Goal: Task Accomplishment & Management: Manage account settings

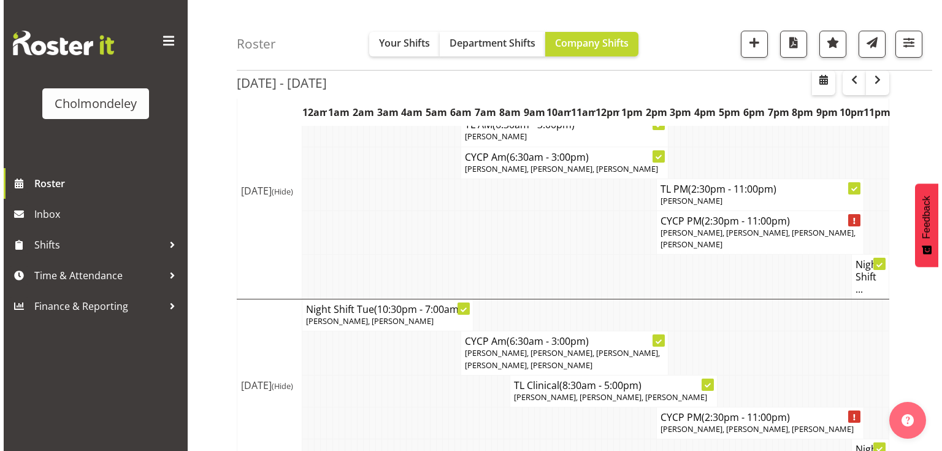
scroll to position [16, 0]
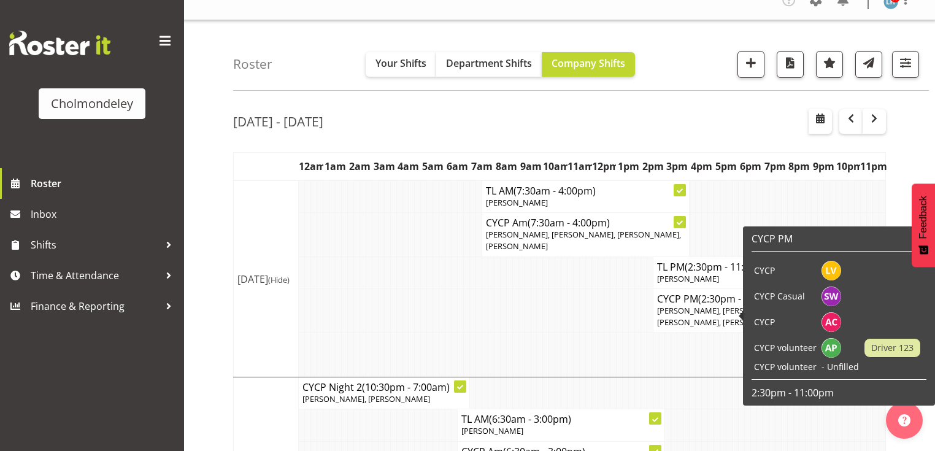
click at [744, 318] on body "Cholmondeley Roster Inbox Shifts Time & Attendance Finance & Reporting Company …" at bounding box center [467, 209] width 935 height 451
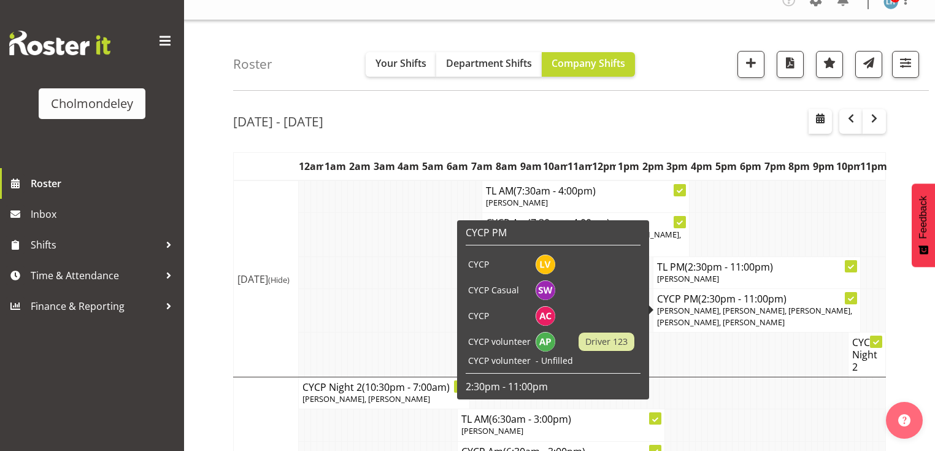
click at [690, 305] on span "[PERSON_NAME], [PERSON_NAME], [PERSON_NAME], [PERSON_NAME], [PERSON_NAME]" at bounding box center [754, 316] width 195 height 23
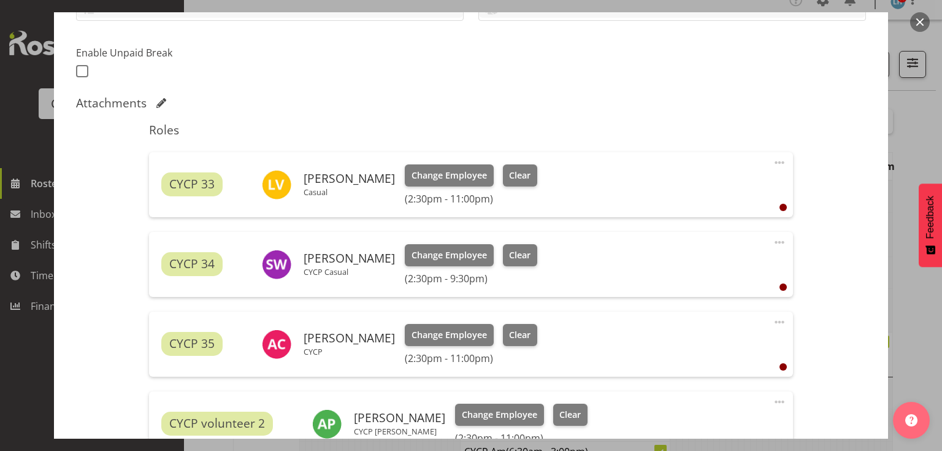
scroll to position [552, 0]
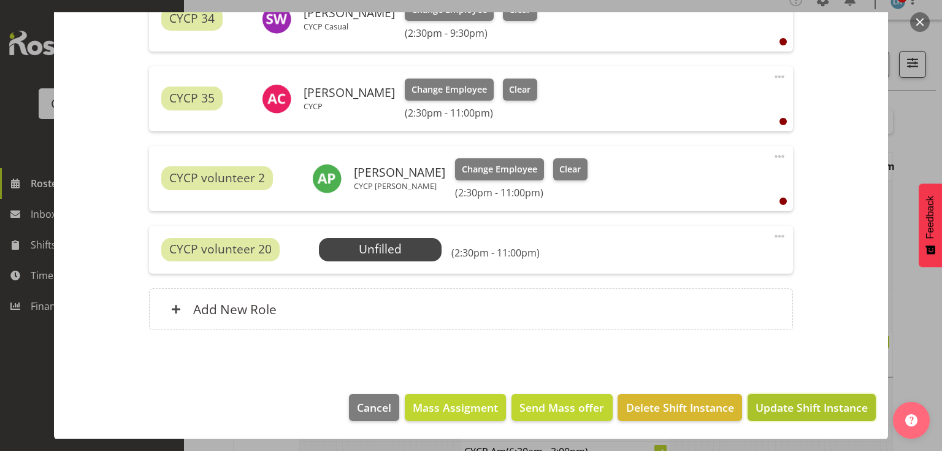
click at [780, 407] on span "Update Shift Instance" at bounding box center [812, 407] width 112 height 16
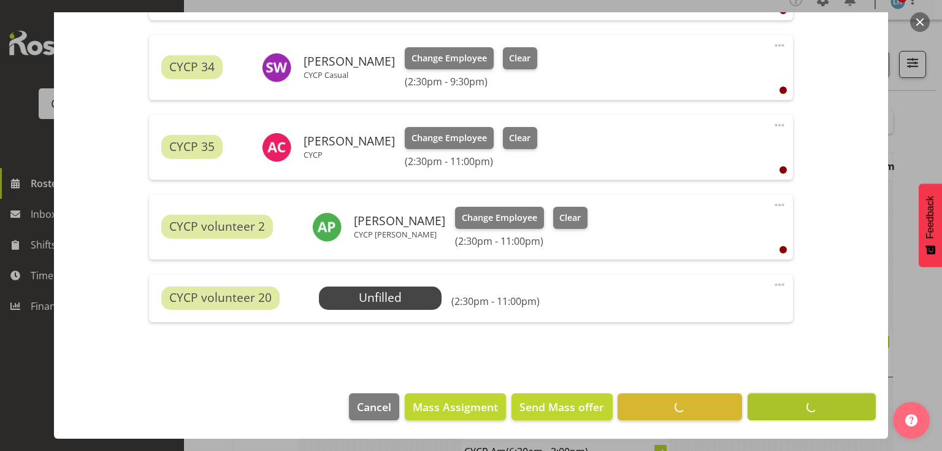
scroll to position [503, 0]
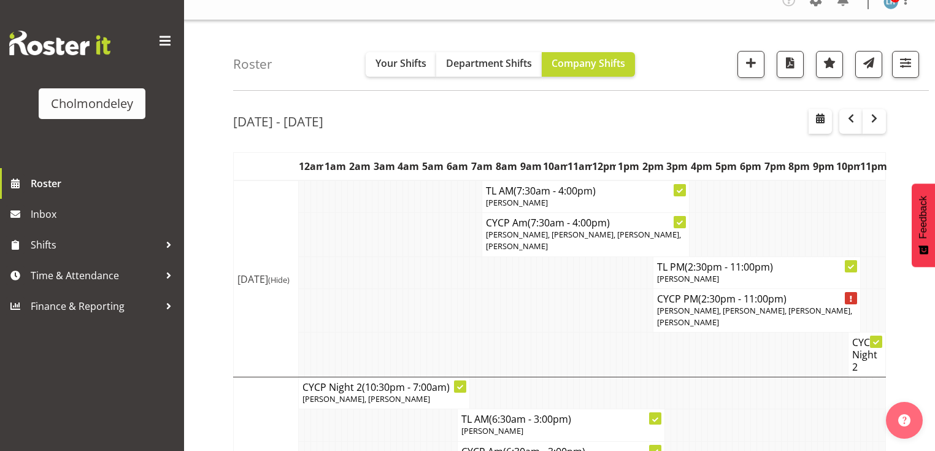
click at [706, 301] on span "(2:30pm - 11:00pm)" at bounding box center [742, 298] width 88 height 13
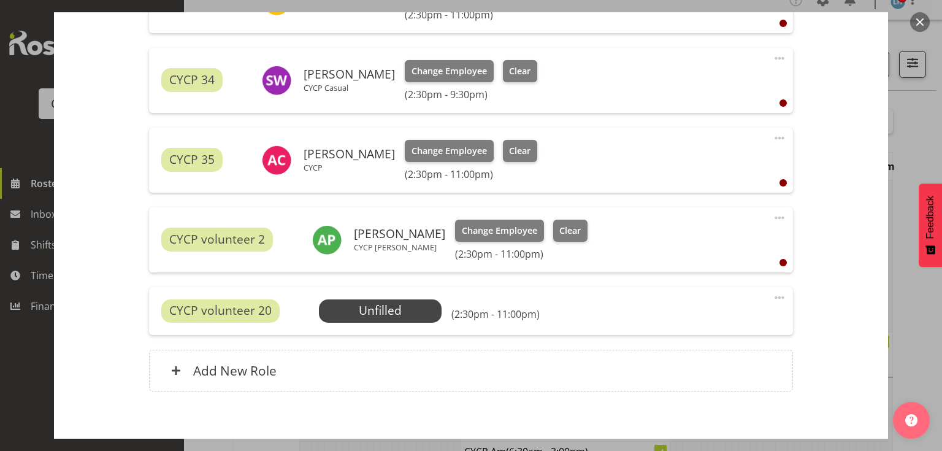
scroll to position [540, 0]
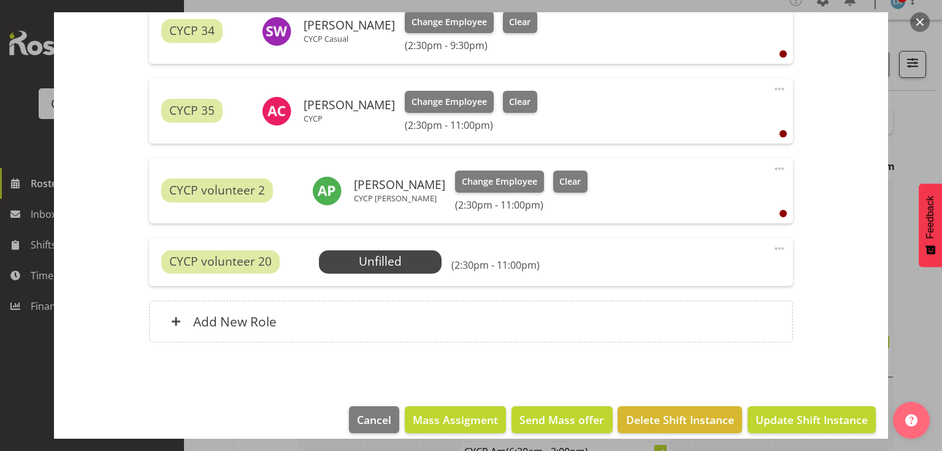
click at [773, 248] on span at bounding box center [779, 248] width 15 height 15
click at [693, 317] on link "Delete" at bounding box center [728, 322] width 118 height 22
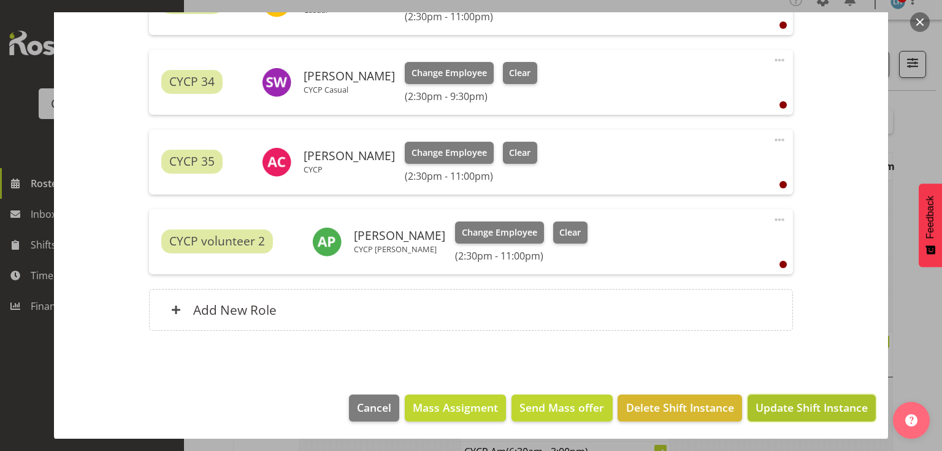
click at [787, 410] on span "Update Shift Instance" at bounding box center [812, 407] width 112 height 16
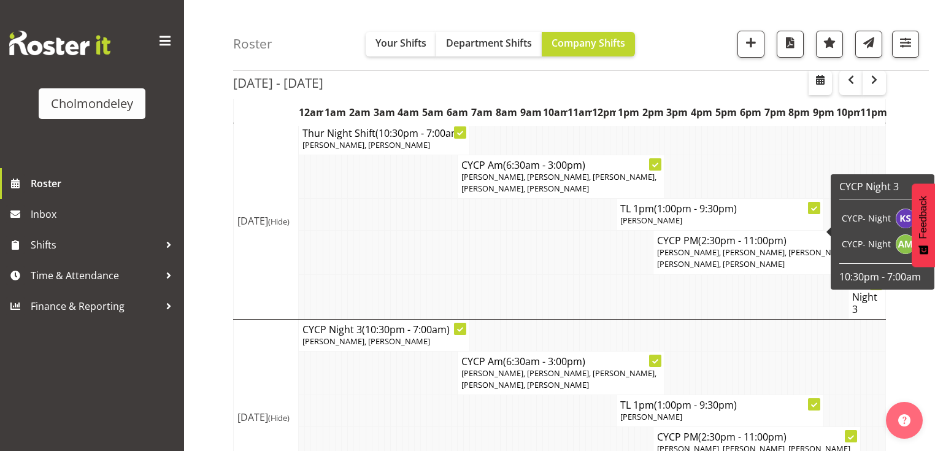
scroll to position [691, 0]
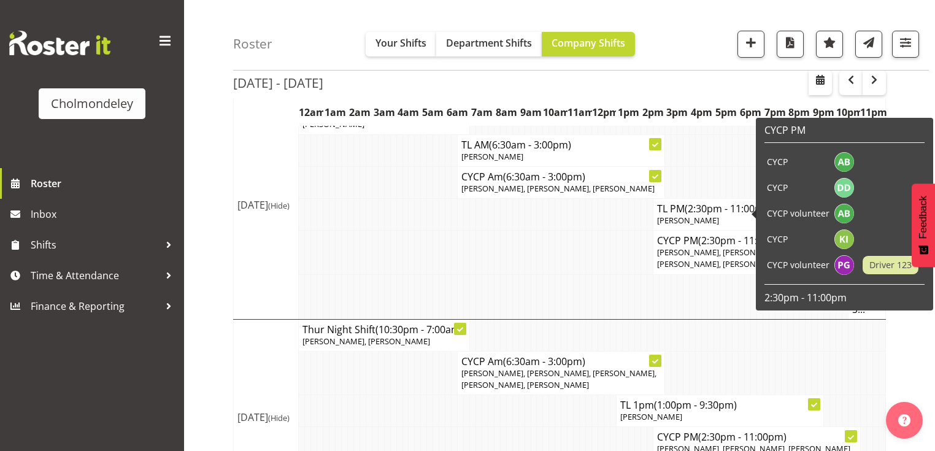
click at [483, 234] on td at bounding box center [485, 253] width 6 height 44
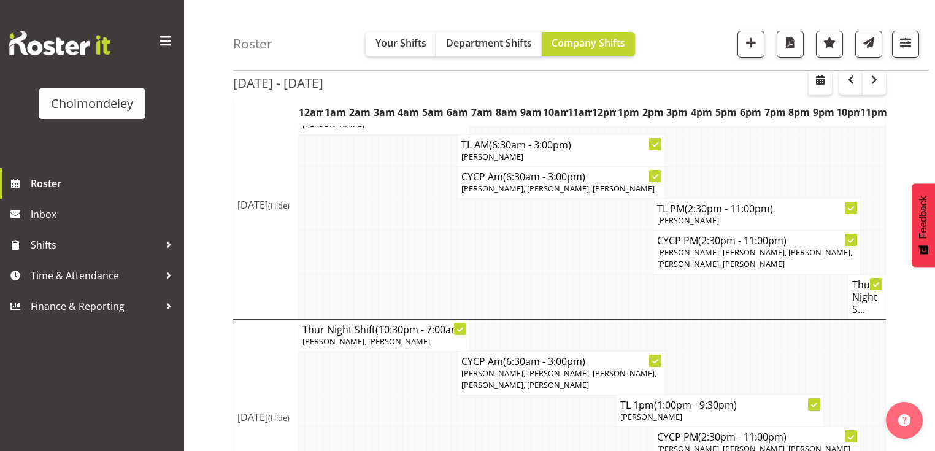
click at [908, 125] on div "[DATE] - [DATE] [DATE] - [DATE] [DATE] Day Week Fortnight Month calendar Month …" at bounding box center [584, 104] width 702 height 1361
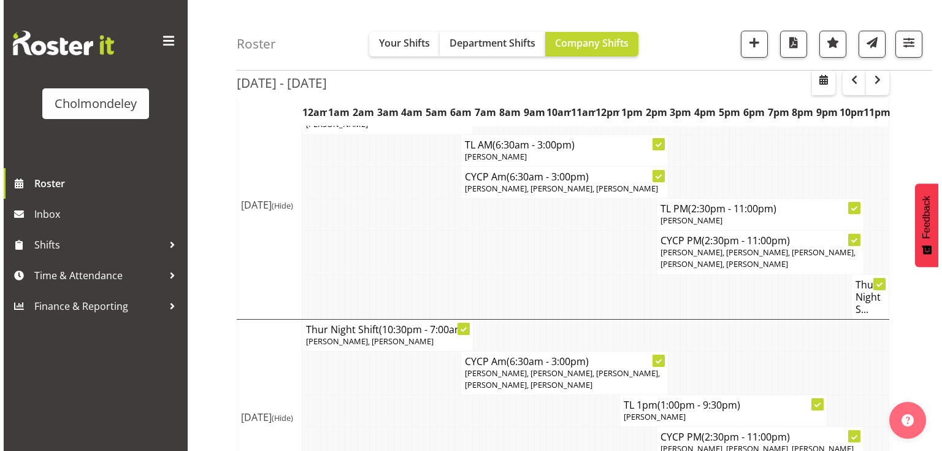
scroll to position [495, 0]
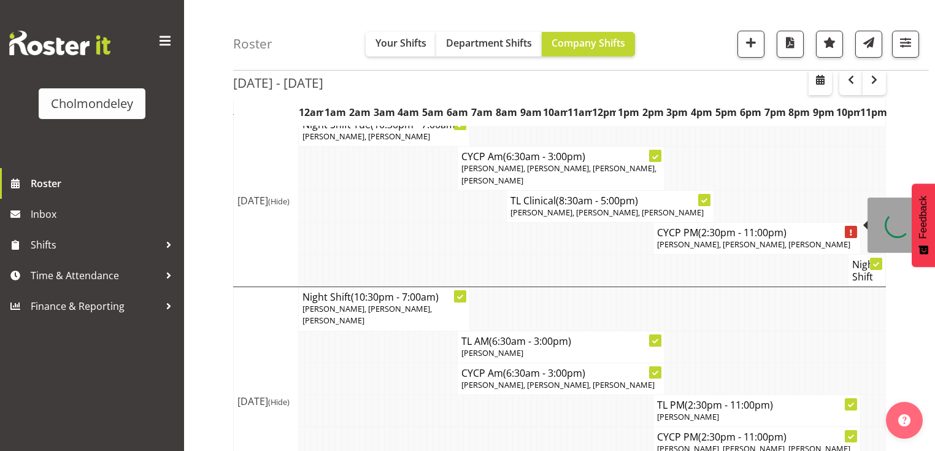
click at [781, 239] on span "[PERSON_NAME], [PERSON_NAME], [PERSON_NAME]" at bounding box center [753, 244] width 193 height 11
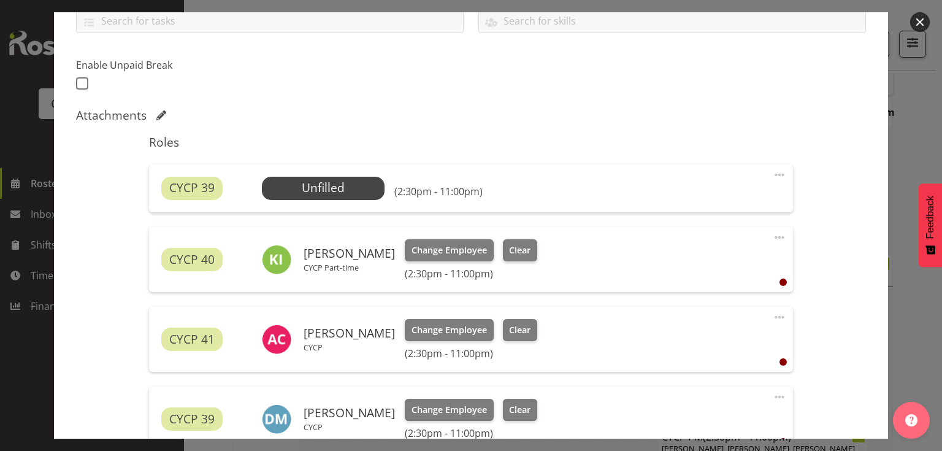
scroll to position [245, 0]
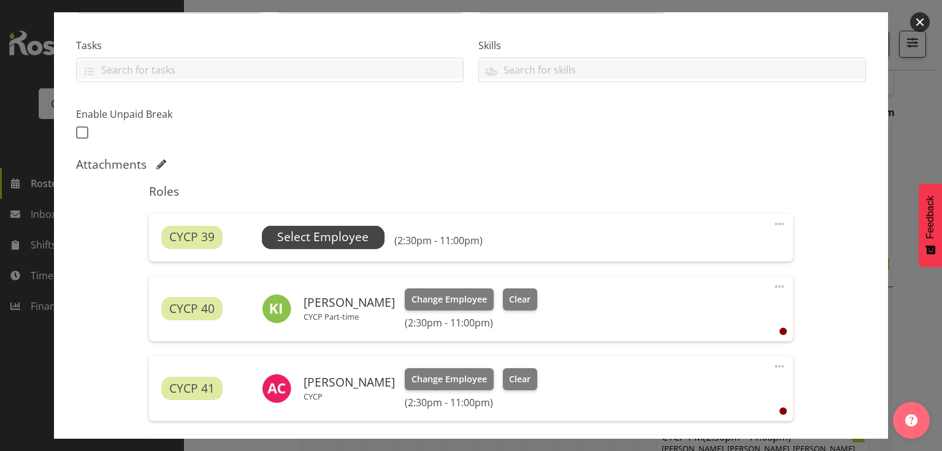
click at [309, 226] on span "Select Employee" at bounding box center [323, 237] width 123 height 23
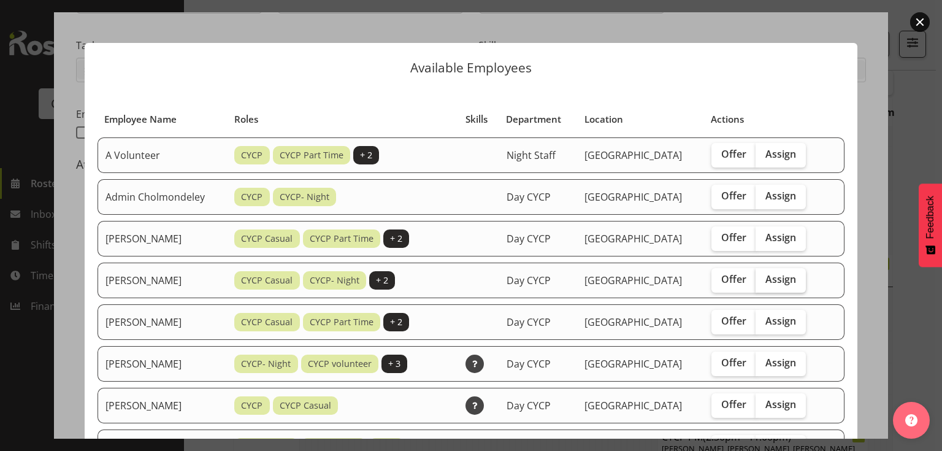
click at [789, 275] on span "Assign" at bounding box center [781, 279] width 31 height 12
click at [764, 275] on input "Assign" at bounding box center [760, 279] width 8 height 8
checkbox input "true"
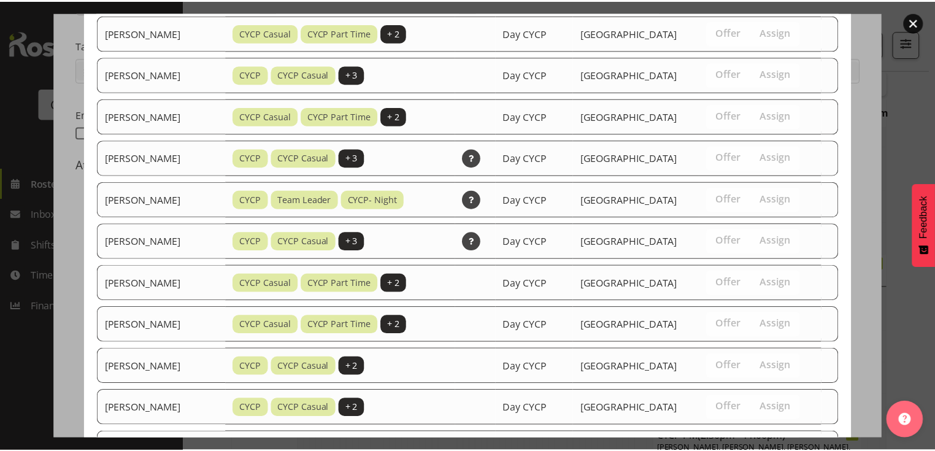
scroll to position [731, 0]
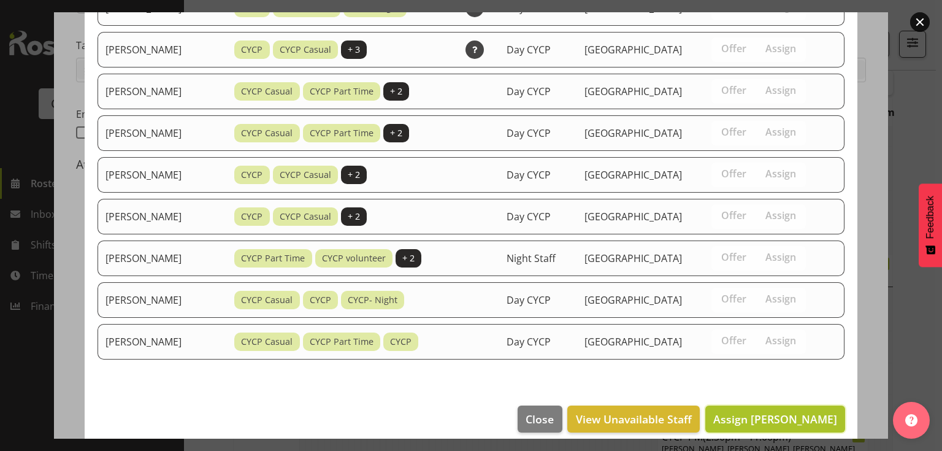
click at [779, 412] on span "Assign [PERSON_NAME]" at bounding box center [776, 419] width 124 height 15
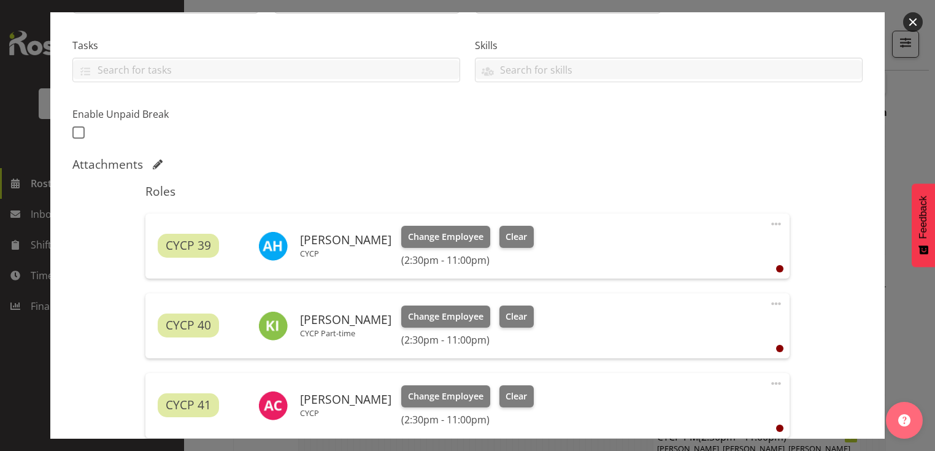
scroll to position [489, 0]
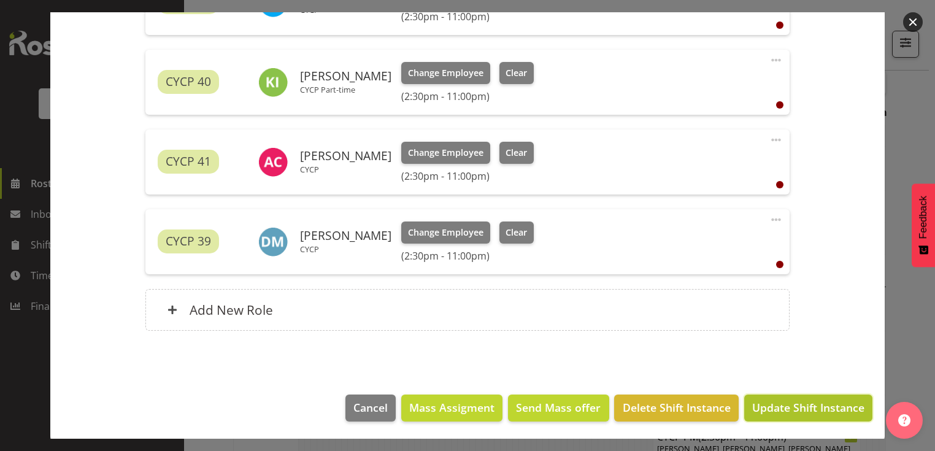
click at [787, 402] on span "Update Shift Instance" at bounding box center [808, 407] width 112 height 16
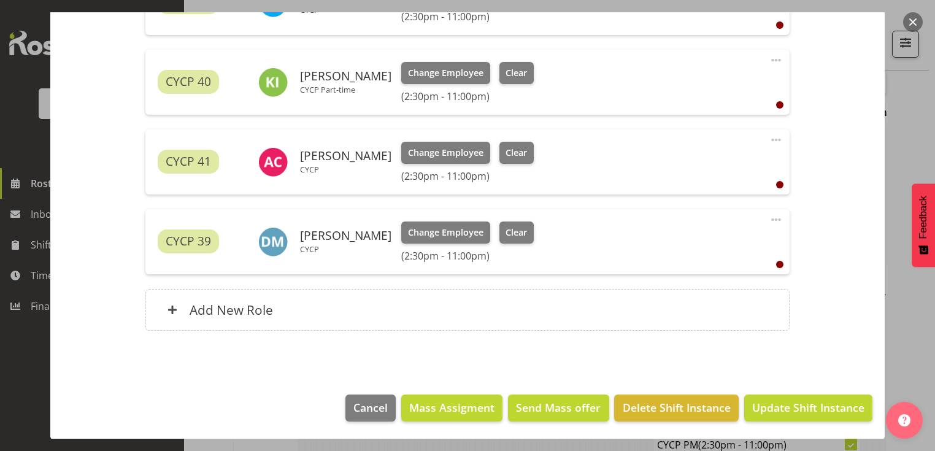
scroll to position [646, 0]
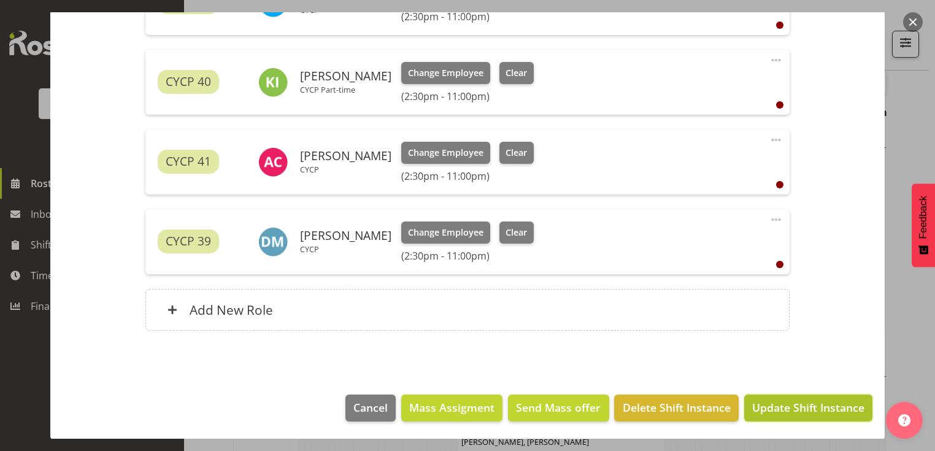
click at [806, 408] on span "Update Shift Instance" at bounding box center [808, 407] width 112 height 16
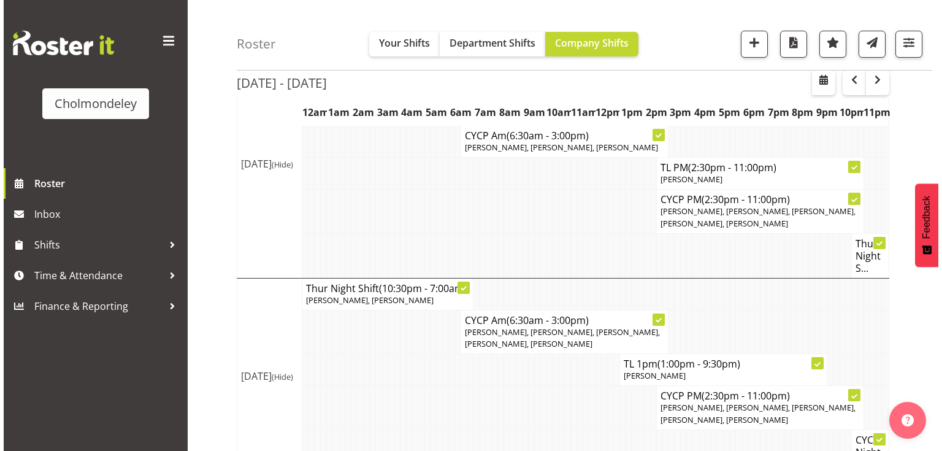
scroll to position [990, 0]
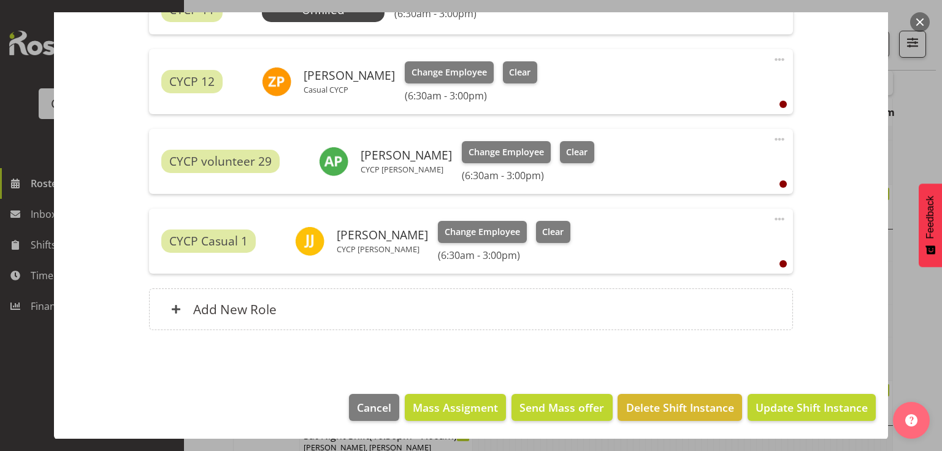
scroll to position [227, 0]
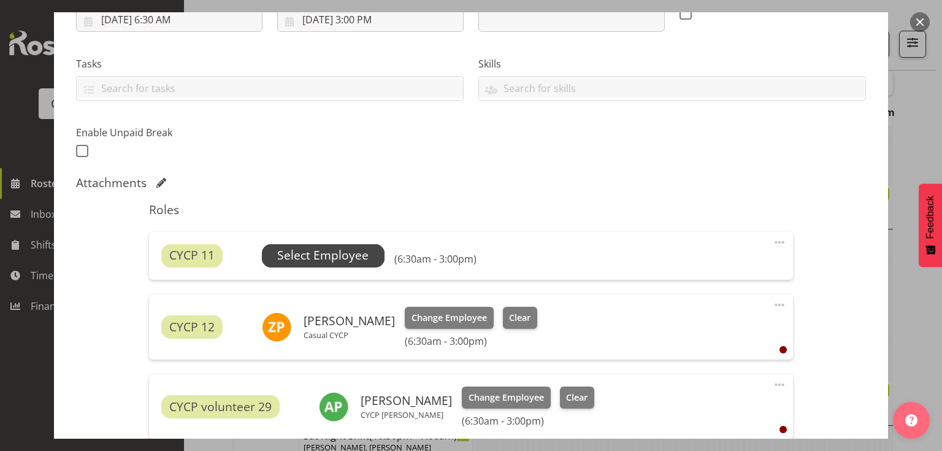
click at [323, 250] on span "Select Employee" at bounding box center [322, 256] width 91 height 18
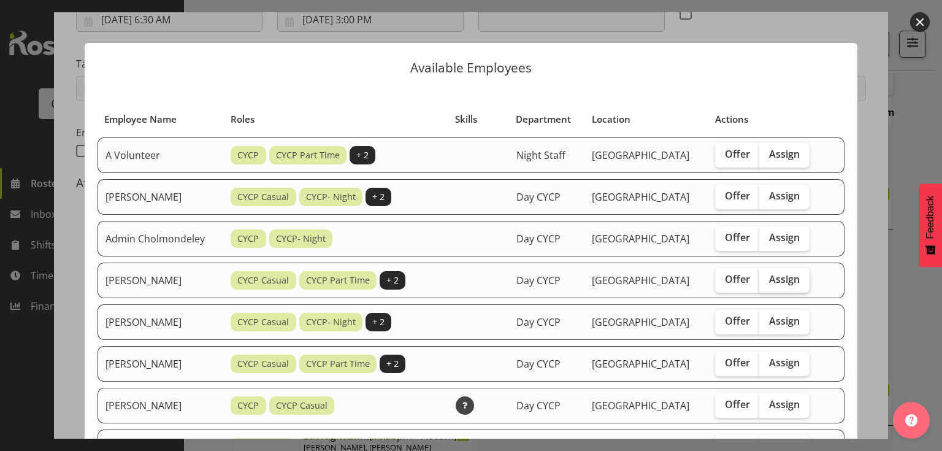
click at [776, 277] on span "Assign" at bounding box center [784, 279] width 31 height 12
click at [768, 277] on input "Assign" at bounding box center [764, 279] width 8 height 8
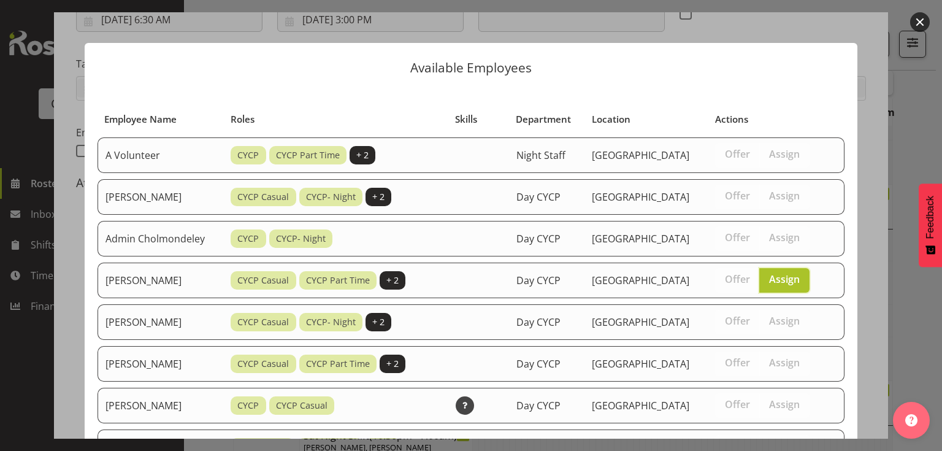
click at [775, 277] on span "Assign" at bounding box center [784, 279] width 31 height 12
click at [768, 277] on input "Assign" at bounding box center [764, 279] width 8 height 8
checkbox input "false"
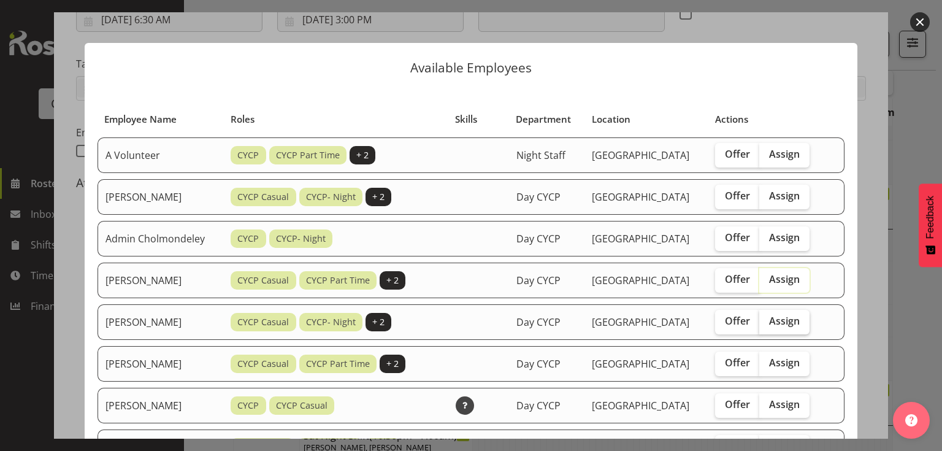
click at [796, 319] on span "Assign" at bounding box center [784, 321] width 31 height 12
click at [768, 319] on input "Assign" at bounding box center [764, 321] width 8 height 8
checkbox input "true"
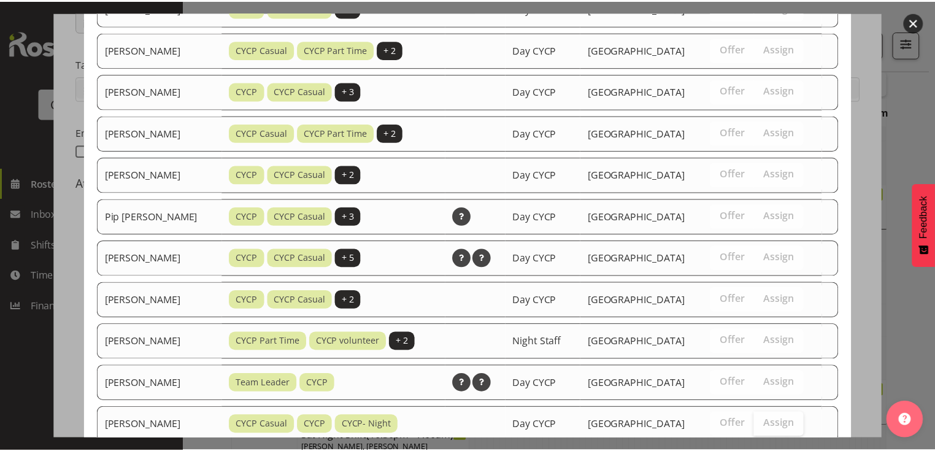
scroll to position [1061, 0]
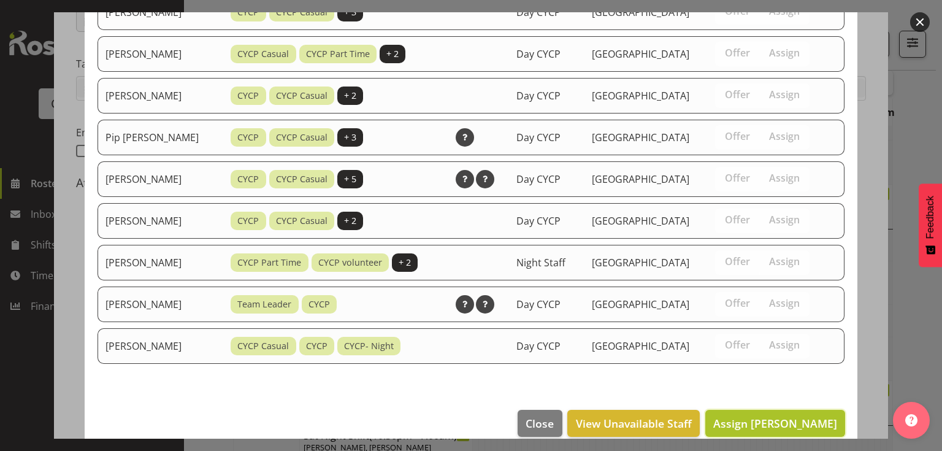
click at [759, 416] on span "Assign [PERSON_NAME]" at bounding box center [776, 423] width 124 height 15
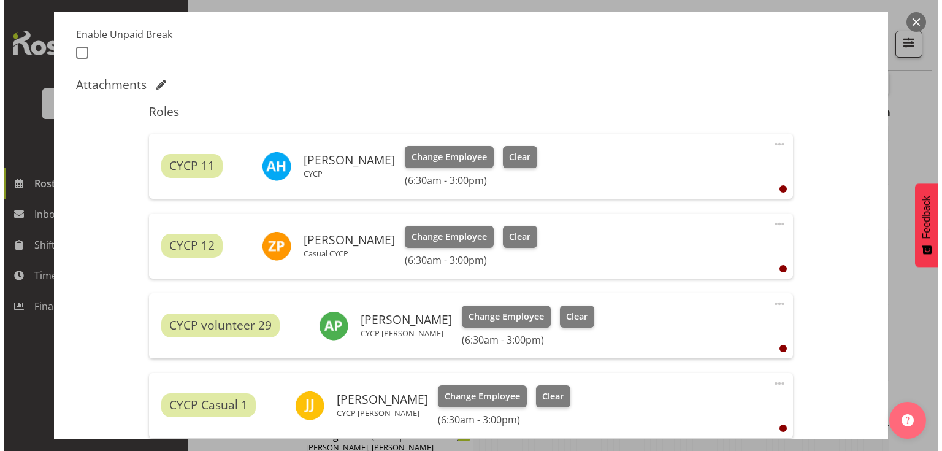
scroll to position [472, 0]
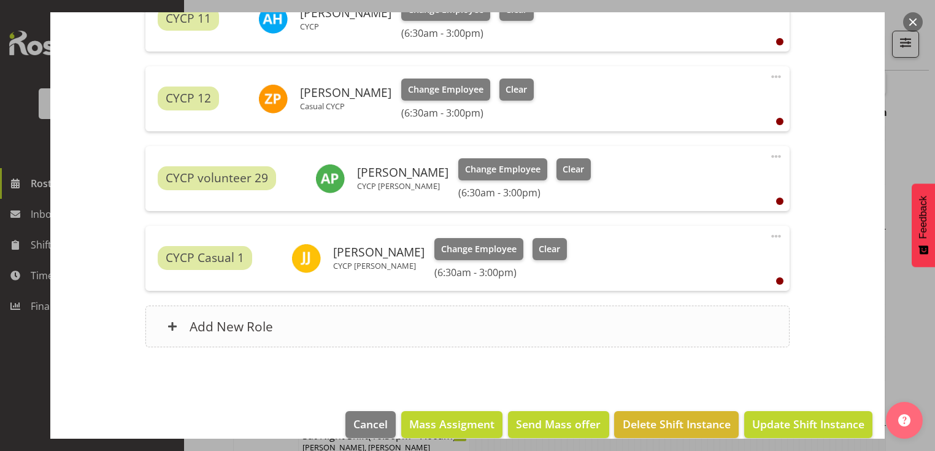
click at [486, 326] on div "Add New Role" at bounding box center [467, 327] width 644 height 42
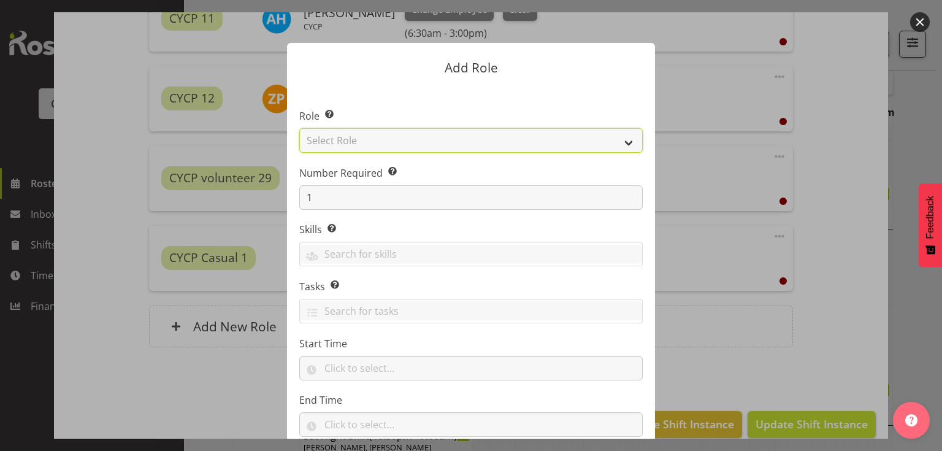
click at [583, 143] on select "Select Role Awhi Team CYCP CYCP Casual CYCP Part Time CYCP volunteer CYCP- Nigh…" at bounding box center [471, 140] width 344 height 25
select select "206"
click at [299, 128] on select "Select Role Awhi Team CYCP CYCP Casual CYCP Part Time CYCP volunteer CYCP- Nigh…" at bounding box center [471, 140] width 344 height 25
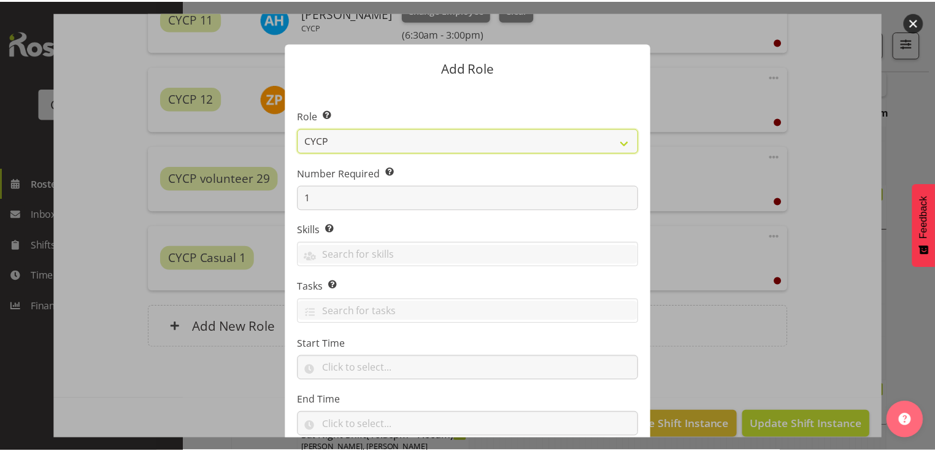
scroll to position [80, 0]
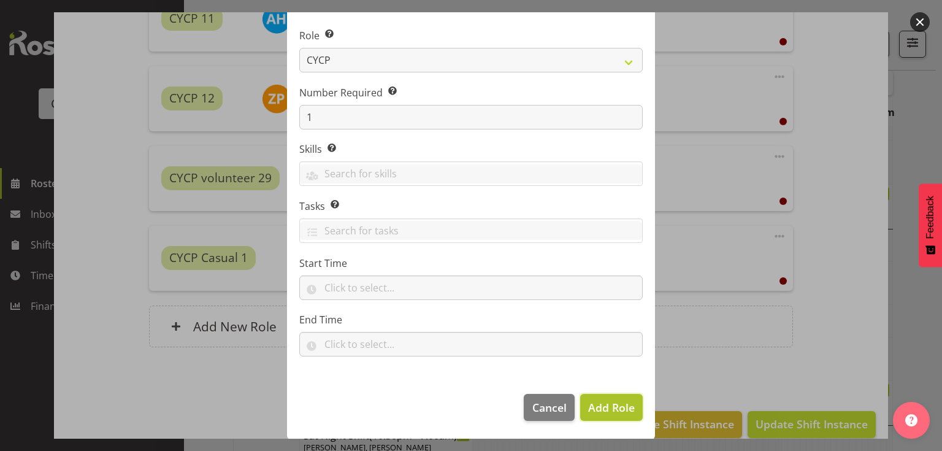
click at [614, 410] on span "Add Role" at bounding box center [611, 407] width 47 height 15
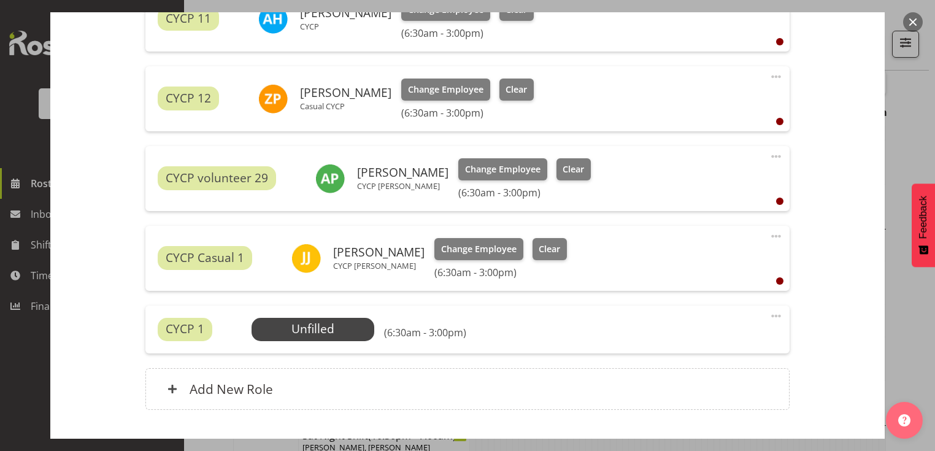
scroll to position [552, 0]
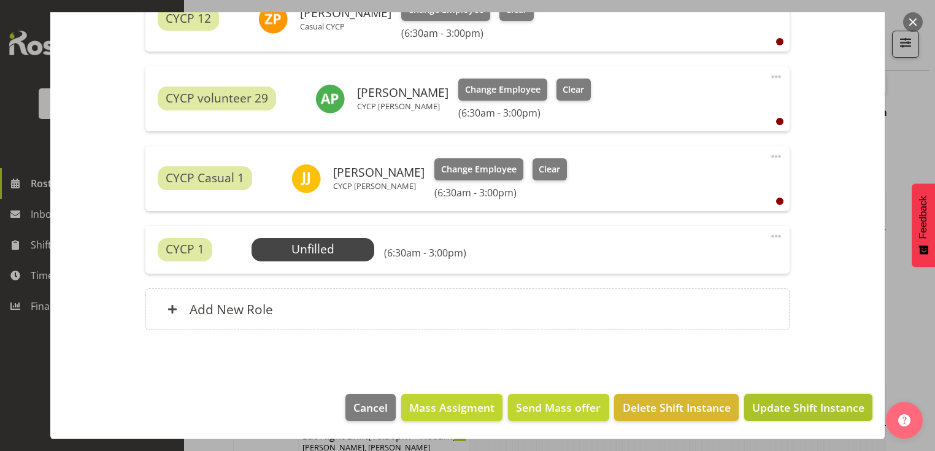
click at [822, 406] on span "Update Shift Instance" at bounding box center [808, 407] width 112 height 16
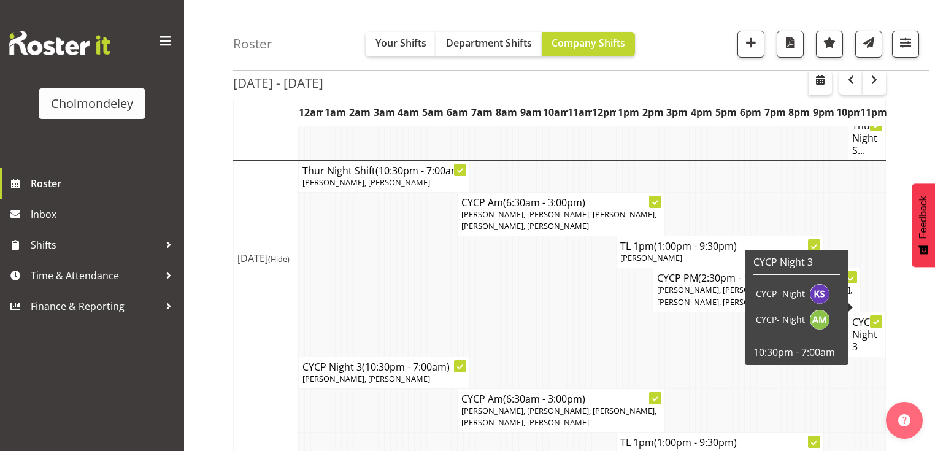
scroll to position [764, 0]
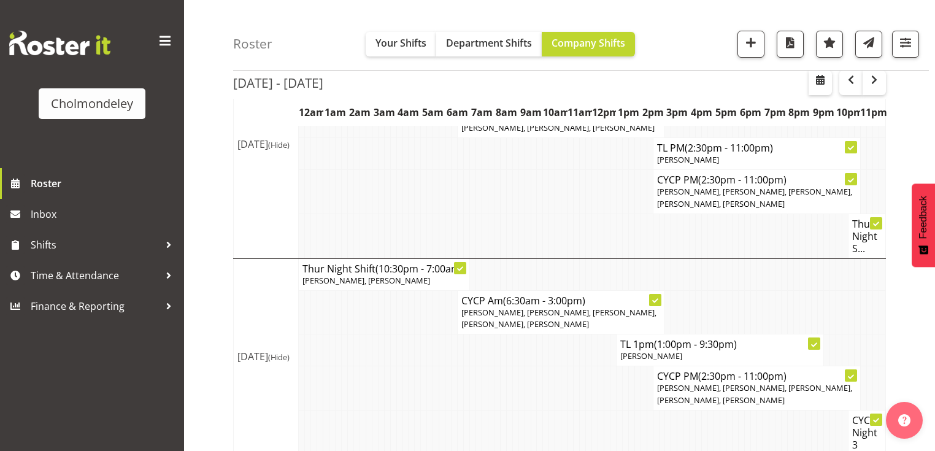
click at [537, 214] on td at bounding box center [540, 236] width 6 height 45
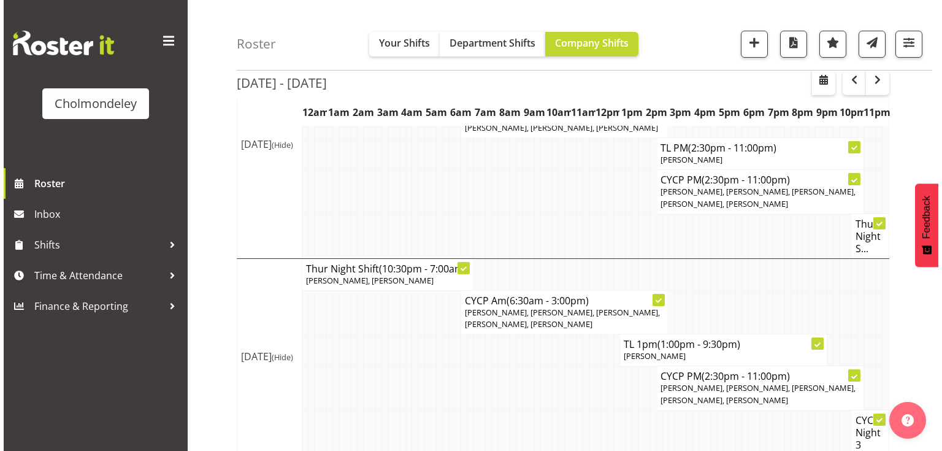
scroll to position [666, 0]
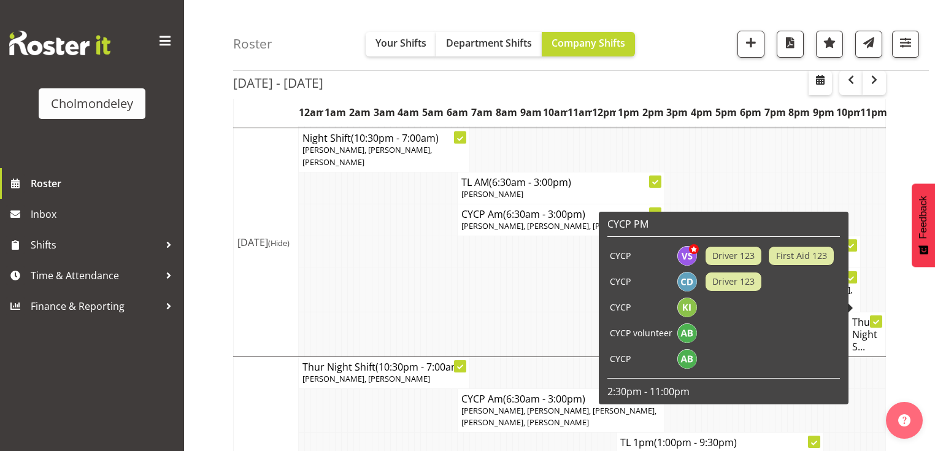
click at [868, 316] on h4 "Thur Night S..." at bounding box center [866, 334] width 29 height 37
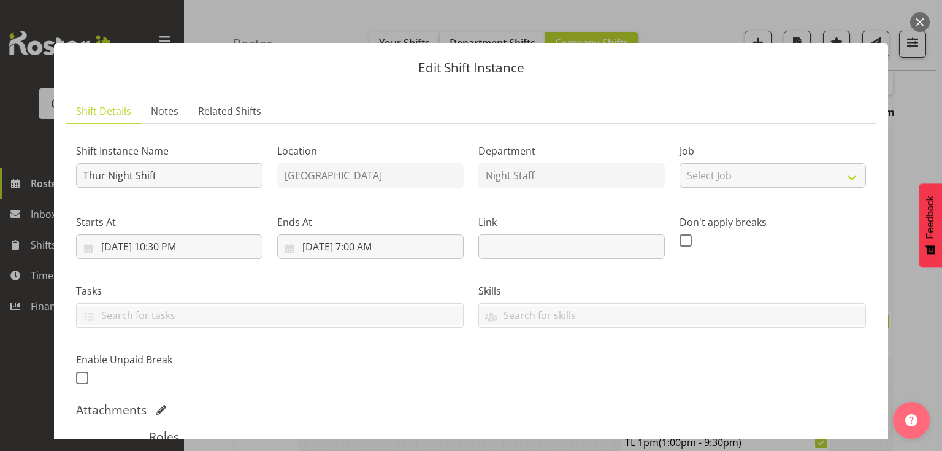
scroll to position [245, 0]
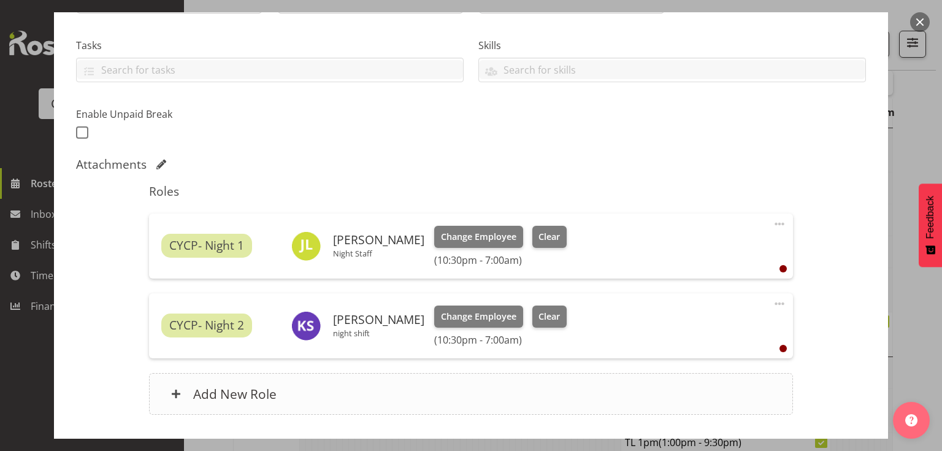
click at [329, 385] on div "Add New Role" at bounding box center [471, 394] width 644 height 42
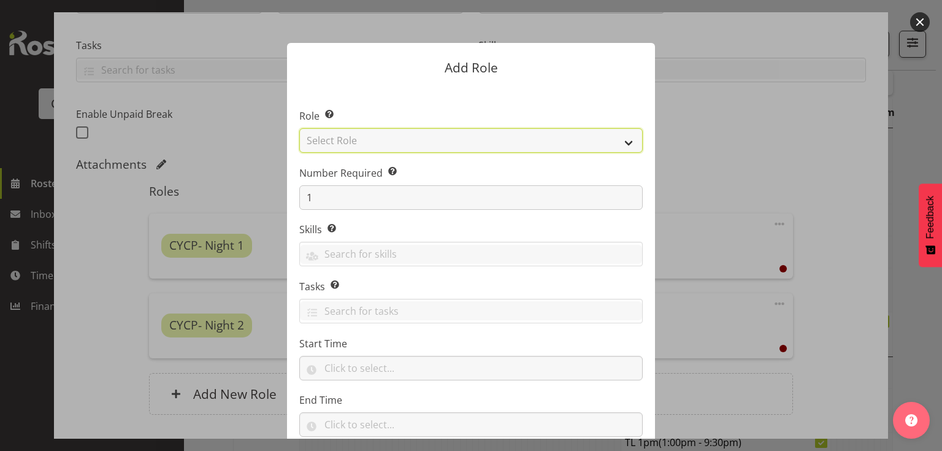
click at [399, 141] on select "Select Role Awhi Team CYCP CYCP Casual CYCP Part Time CYCP volunteer CYCP- Nigh…" at bounding box center [471, 140] width 344 height 25
select select "209"
click at [299, 128] on select "Select Role Awhi Team CYCP CYCP Casual CYCP Part Time CYCP volunteer CYCP- Nigh…" at bounding box center [471, 140] width 344 height 25
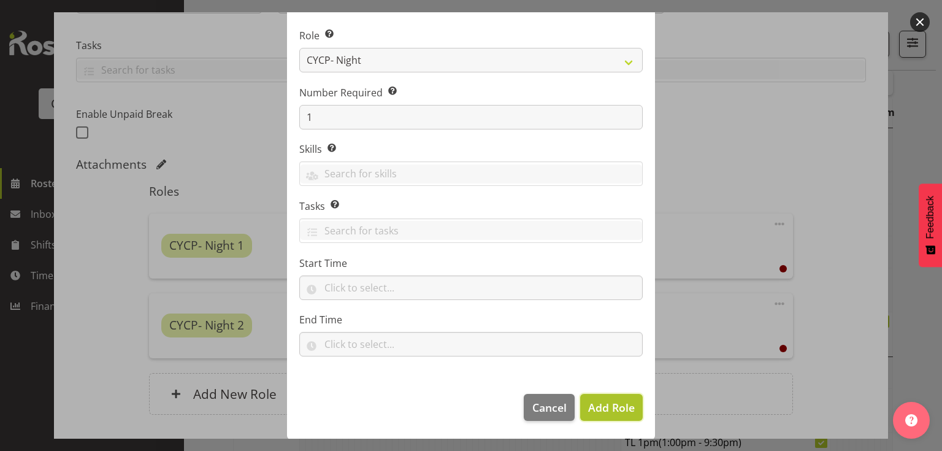
click at [610, 409] on span "Add Role" at bounding box center [611, 407] width 47 height 15
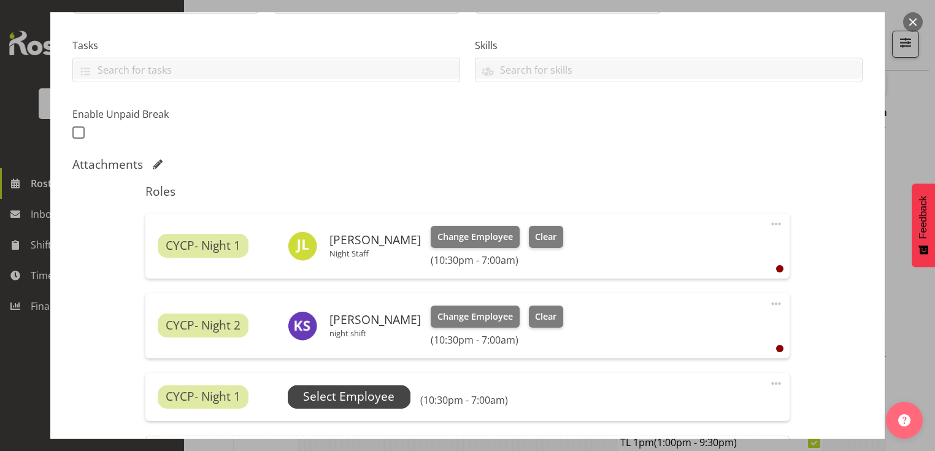
click at [314, 393] on span "Select Employee" at bounding box center [348, 397] width 91 height 18
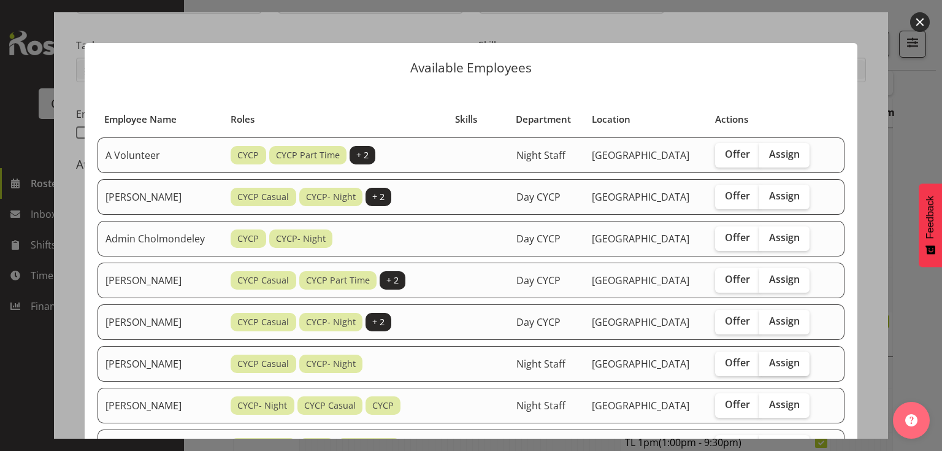
click at [779, 364] on span "Assign" at bounding box center [784, 362] width 31 height 12
click at [768, 364] on input "Assign" at bounding box center [764, 363] width 8 height 8
checkbox input "true"
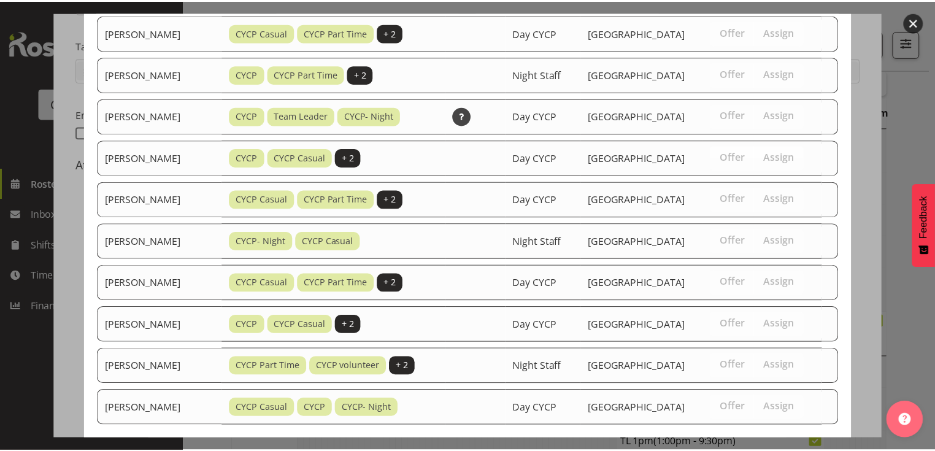
scroll to position [589, 0]
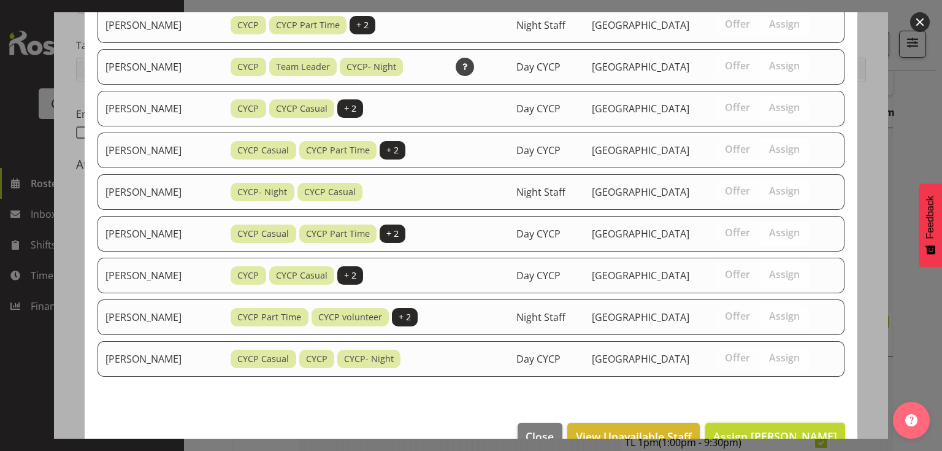
click at [795, 429] on span "Assign [PERSON_NAME]" at bounding box center [776, 436] width 124 height 15
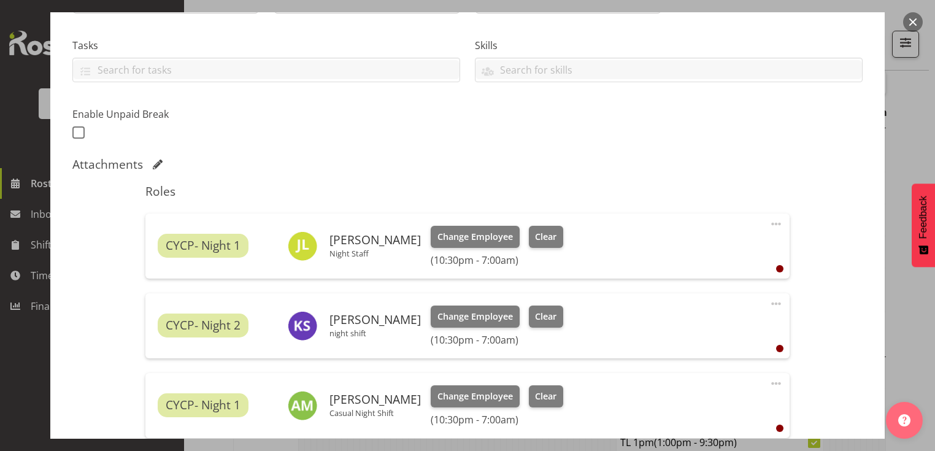
scroll to position [410, 0]
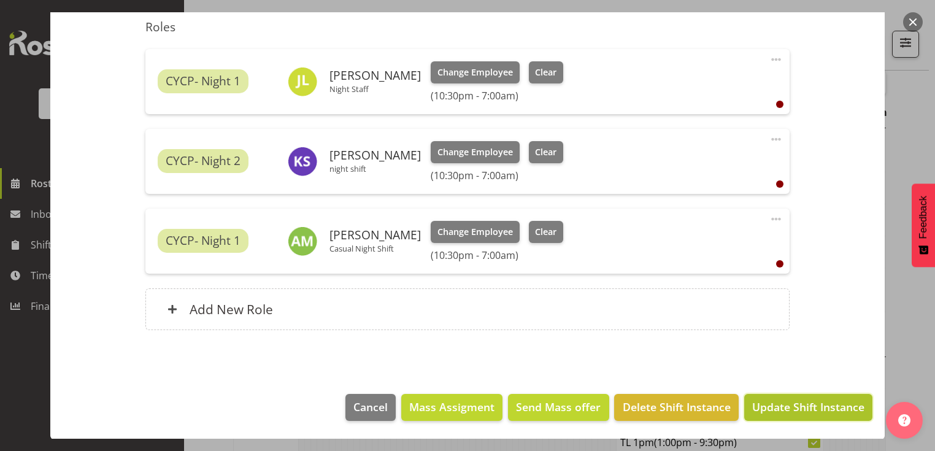
click at [796, 410] on span "Update Shift Instance" at bounding box center [808, 407] width 112 height 16
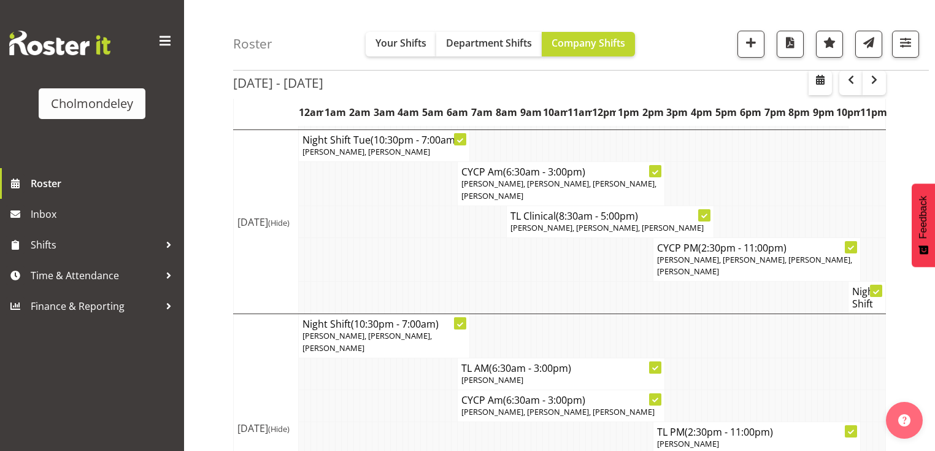
scroll to position [475, 0]
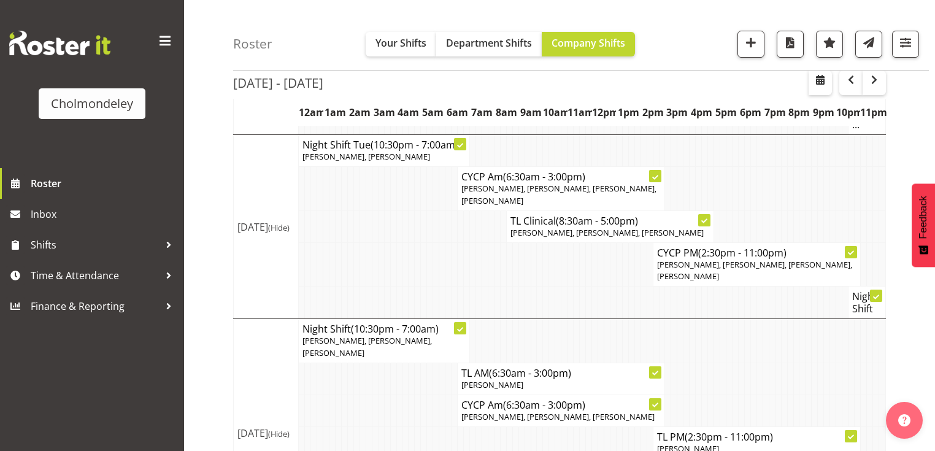
click at [351, 395] on td at bounding box center [350, 411] width 6 height 32
click at [218, 322] on div "Roster Your Shifts Department Shifts Company Shifts All Locations [GEOGRAPHIC_D…" at bounding box center [559, 293] width 751 height 1465
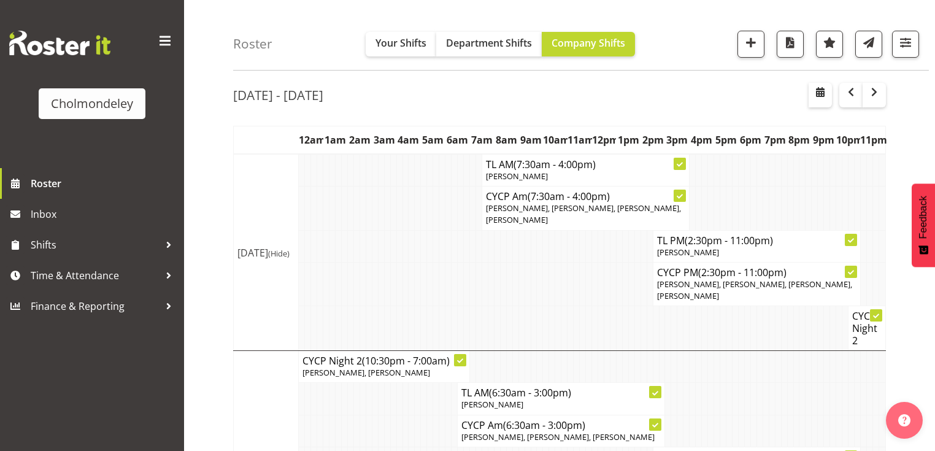
scroll to position [0, 0]
